Goal: Find specific page/section: Find specific page/section

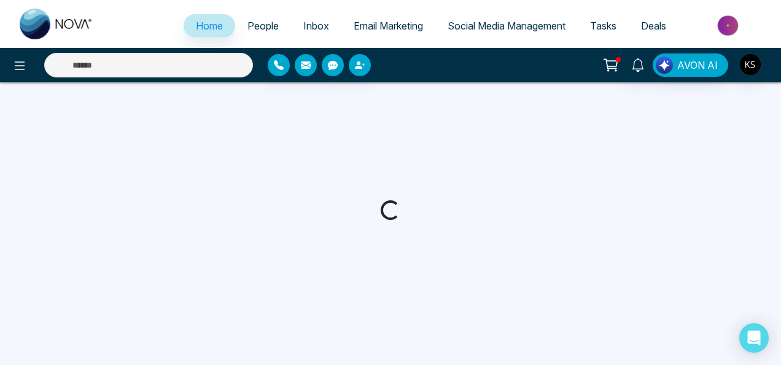
select select "*"
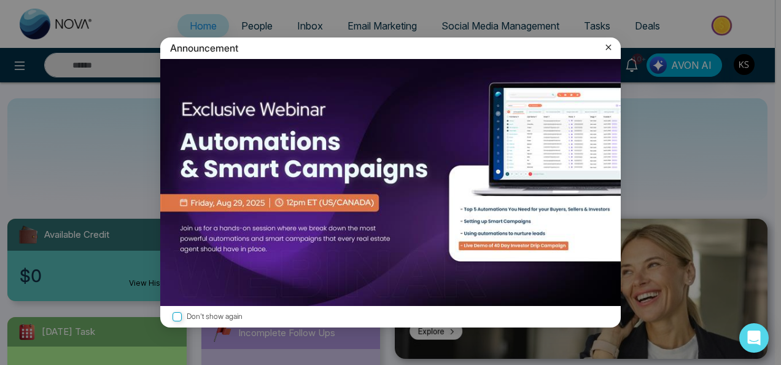
click at [611, 51] on icon at bounding box center [609, 47] width 12 height 12
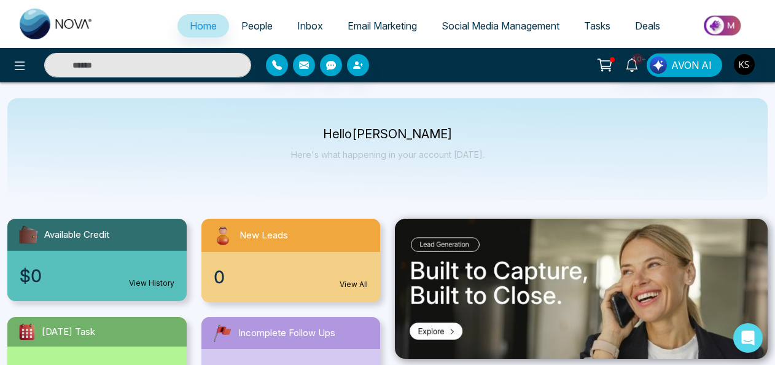
click at [103, 69] on input "text" at bounding box center [147, 65] width 207 height 25
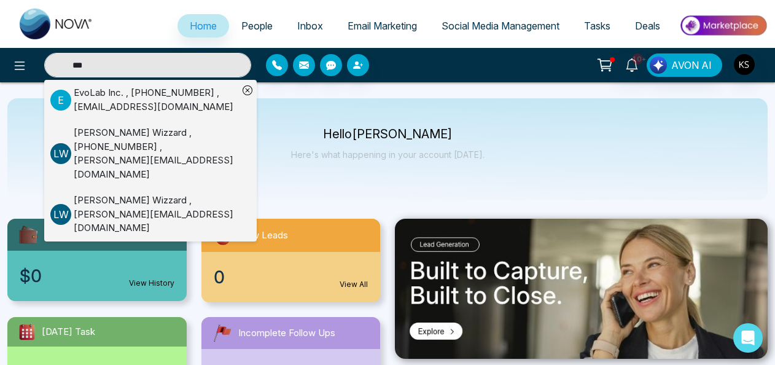
type input "***"
click at [100, 107] on div "EvoLab Inc. , [PHONE_NUMBER] , [EMAIL_ADDRESS][DOMAIN_NAME]" at bounding box center [156, 100] width 165 height 28
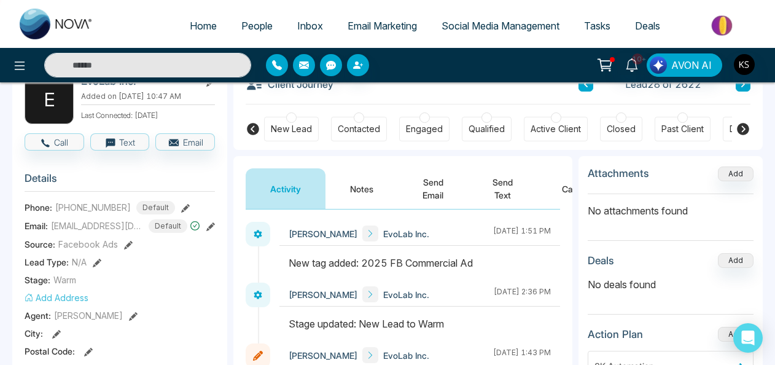
scroll to position [68, 0]
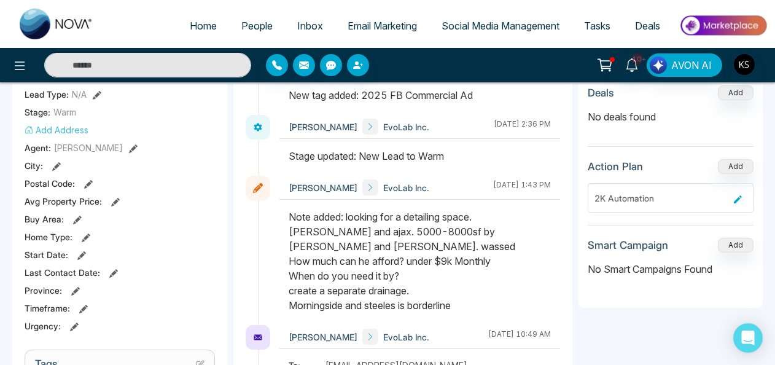
scroll to position [247, 0]
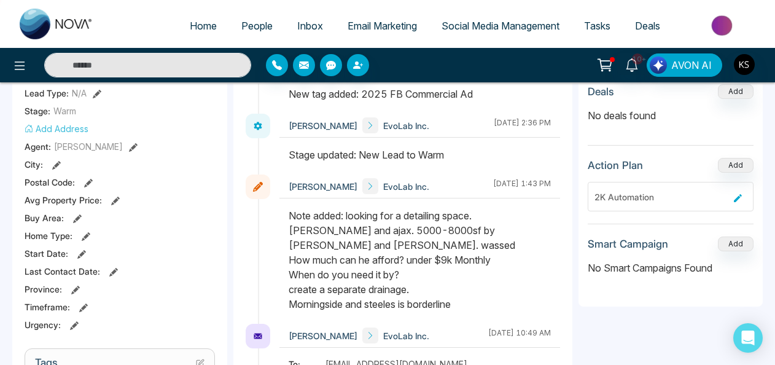
click at [136, 66] on input "text" at bounding box center [147, 65] width 207 height 25
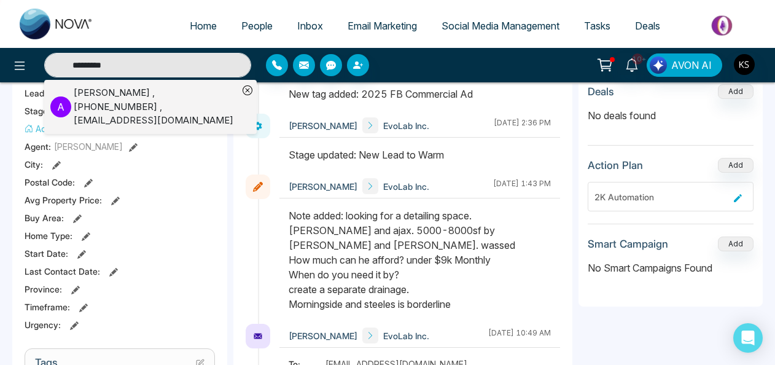
type input "*********"
click at [134, 106] on div "[PERSON_NAME] , [PHONE_NUMBER] , [EMAIL_ADDRESS][DOMAIN_NAME]" at bounding box center [156, 107] width 165 height 42
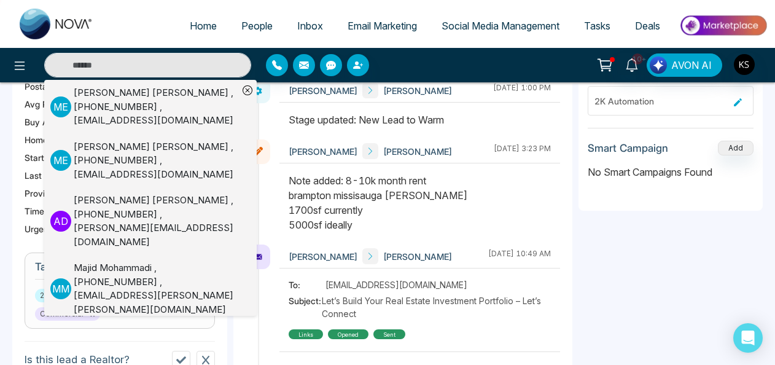
scroll to position [342, 0]
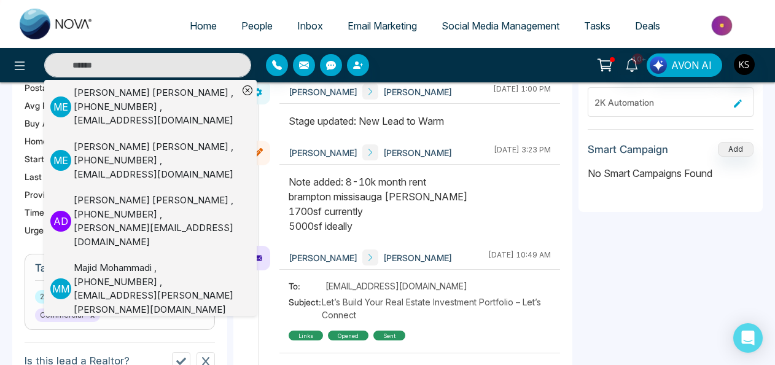
click at [441, 37] on link "Social Media Management" at bounding box center [500, 25] width 143 height 23
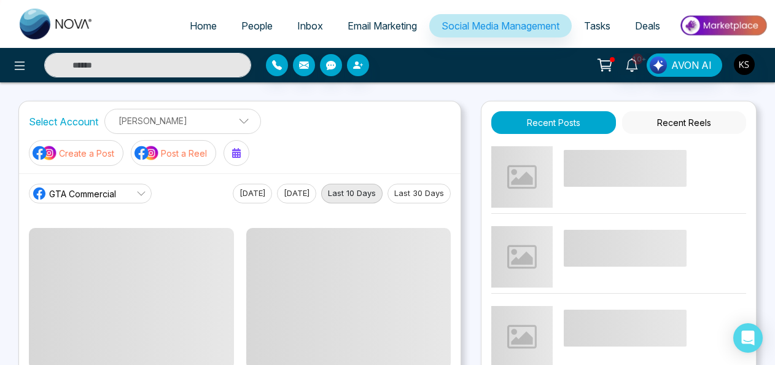
click at [190, 20] on span "Home" at bounding box center [203, 26] width 27 height 12
select select "*"
